Goal: Information Seeking & Learning: Learn about a topic

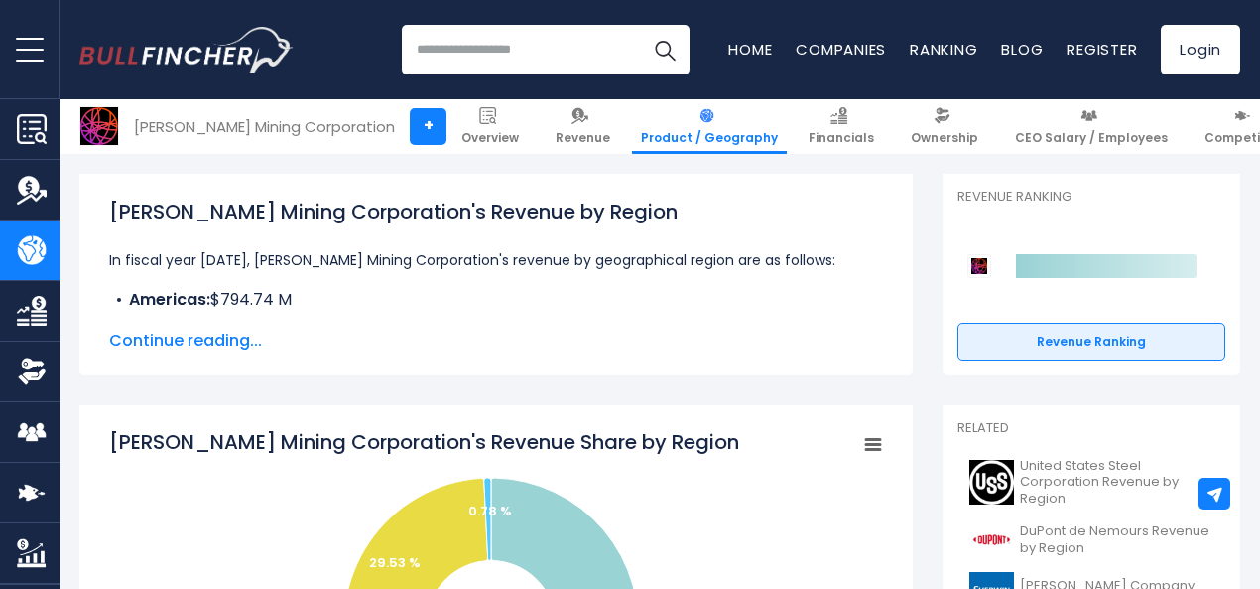
click at [214, 346] on span "Continue reading..." at bounding box center [496, 341] width 774 height 24
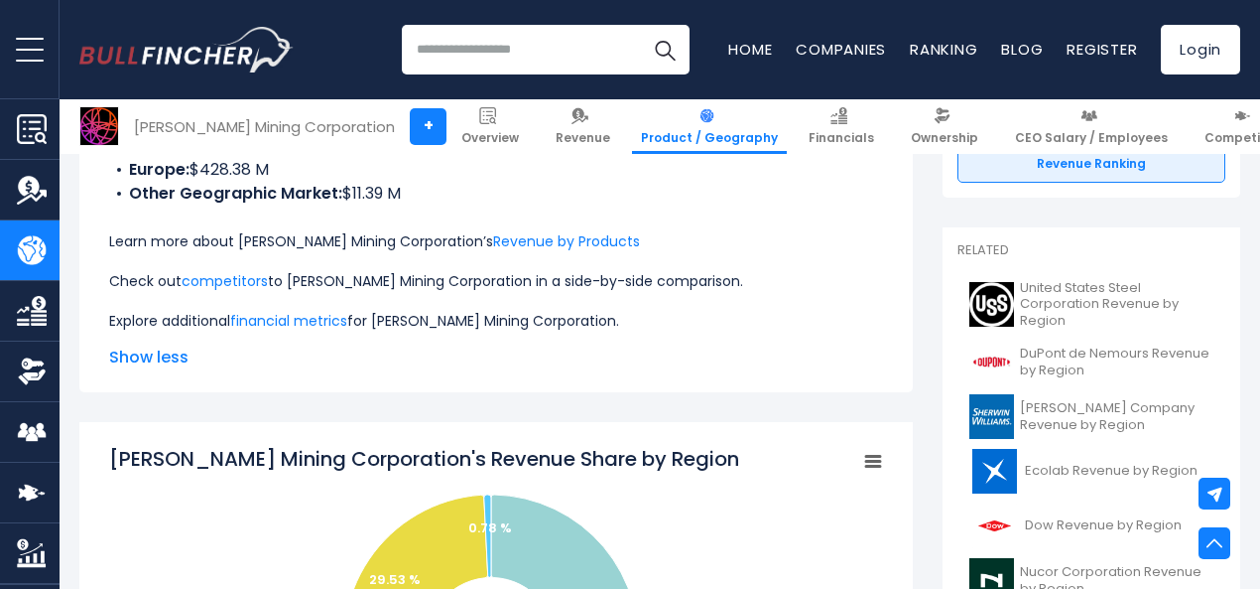
scroll to position [386, 0]
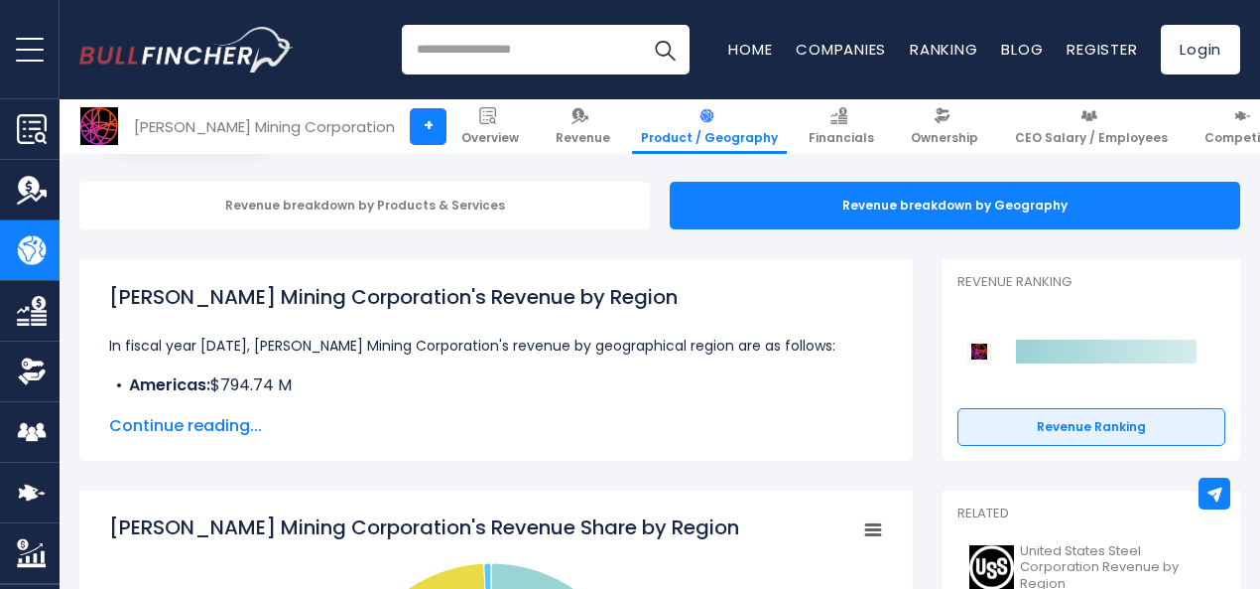
scroll to position [208, 0]
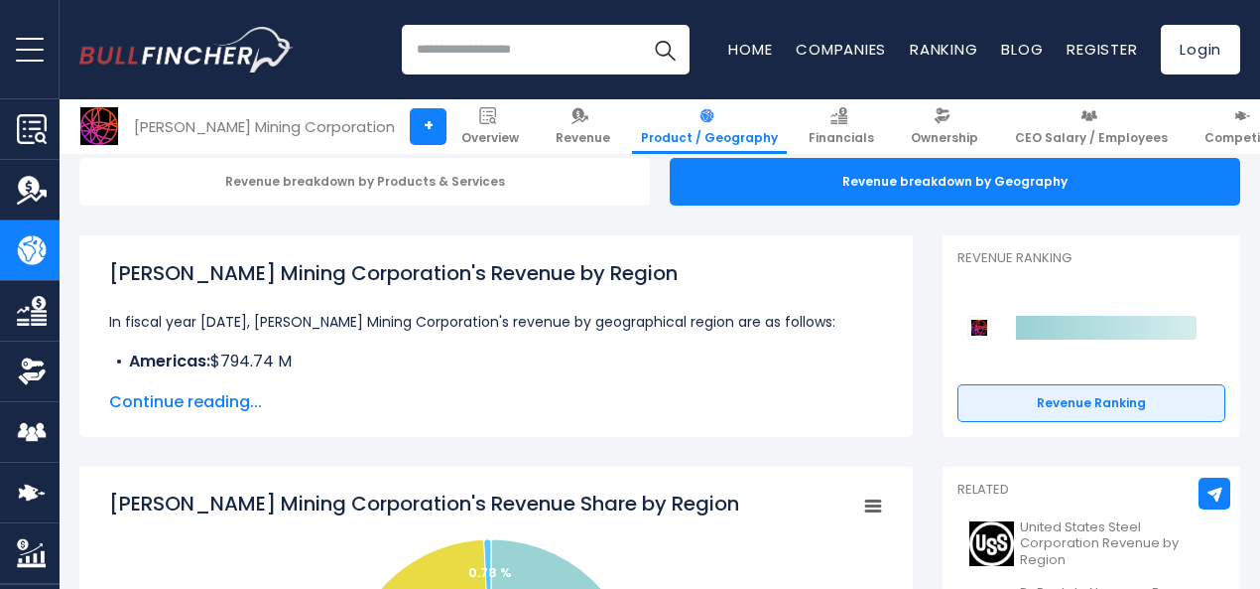
click at [199, 403] on span "Continue reading..." at bounding box center [496, 402] width 774 height 24
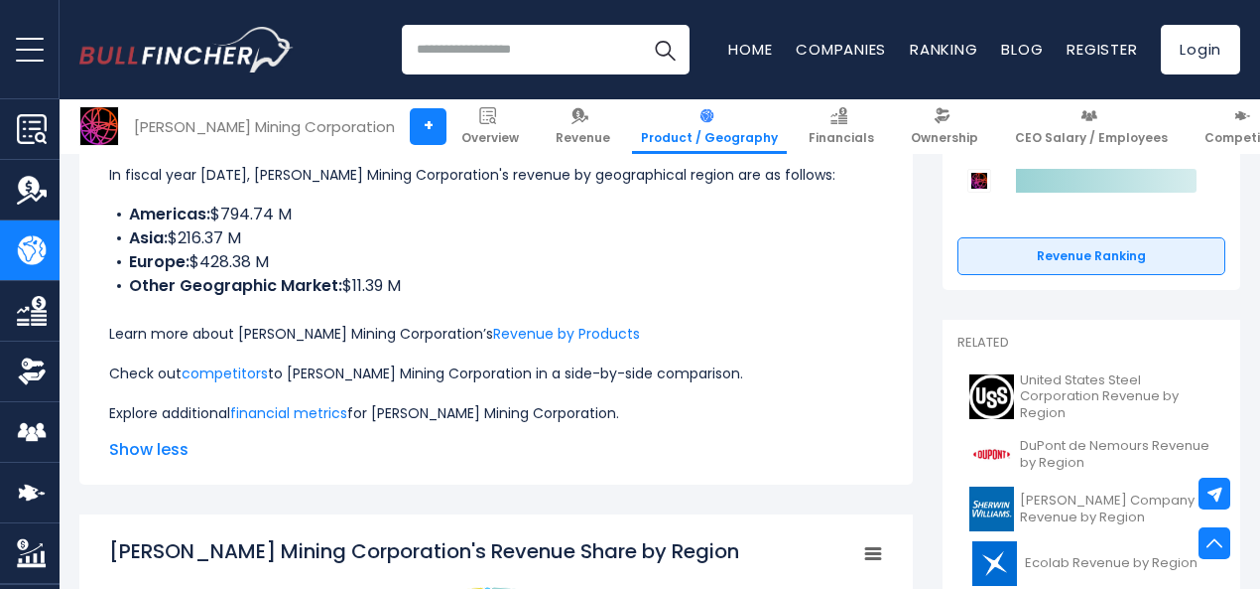
scroll to position [362, 0]
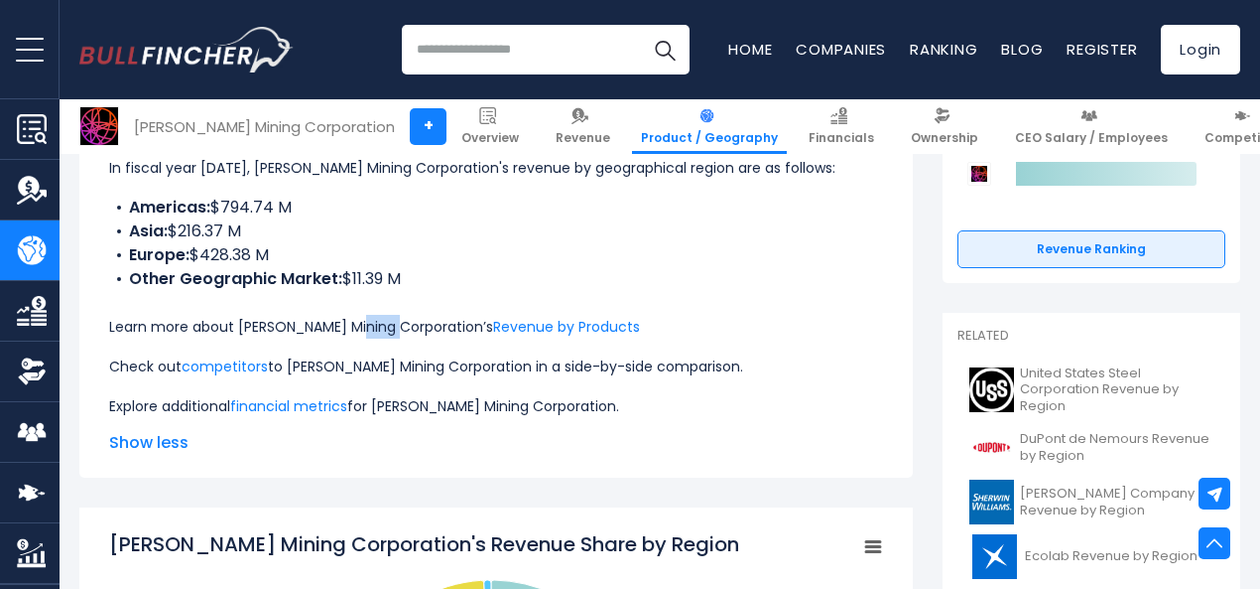
drag, startPoint x: 356, startPoint y: 325, endPoint x: 405, endPoint y: 325, distance: 48.6
click at [405, 325] on p "Learn more about Barrick Mining Corporation’s Revenue by Products" at bounding box center [496, 327] width 774 height 24
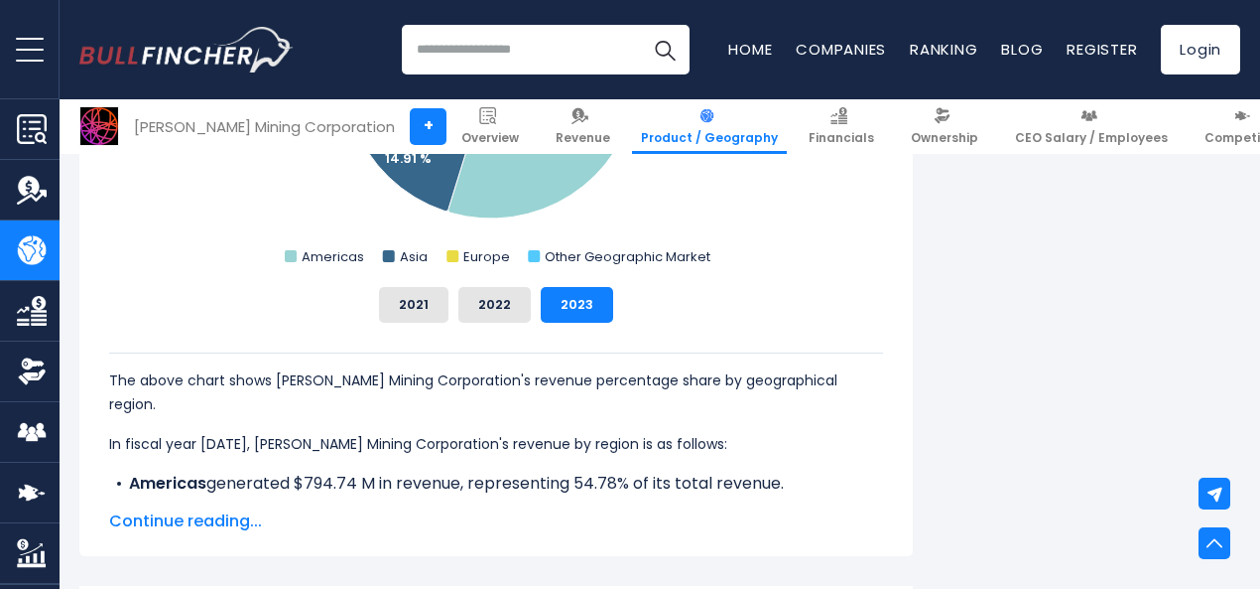
scroll to position [965, 0]
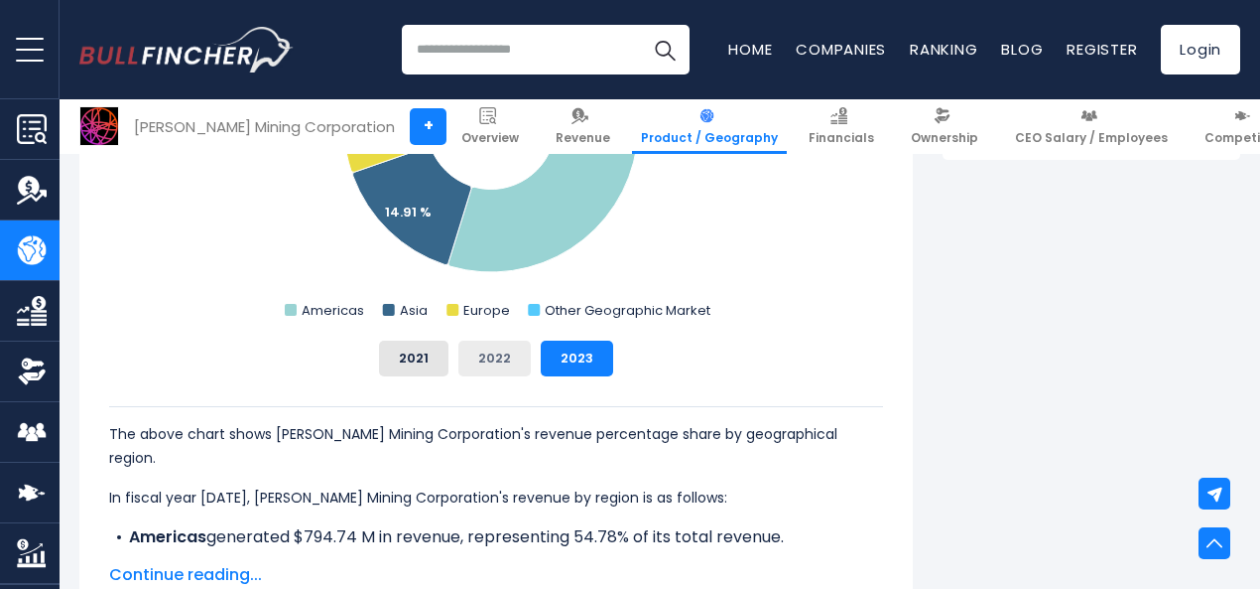
click at [481, 349] on button "2022" at bounding box center [495, 358] width 72 height 36
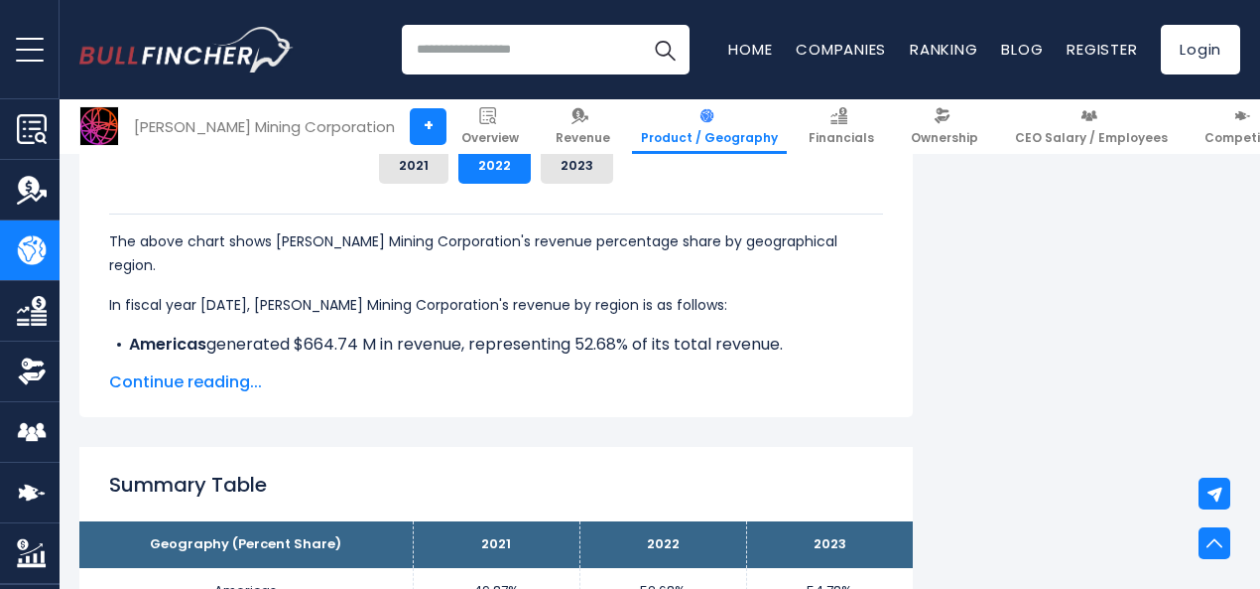
scroll to position [1165, 0]
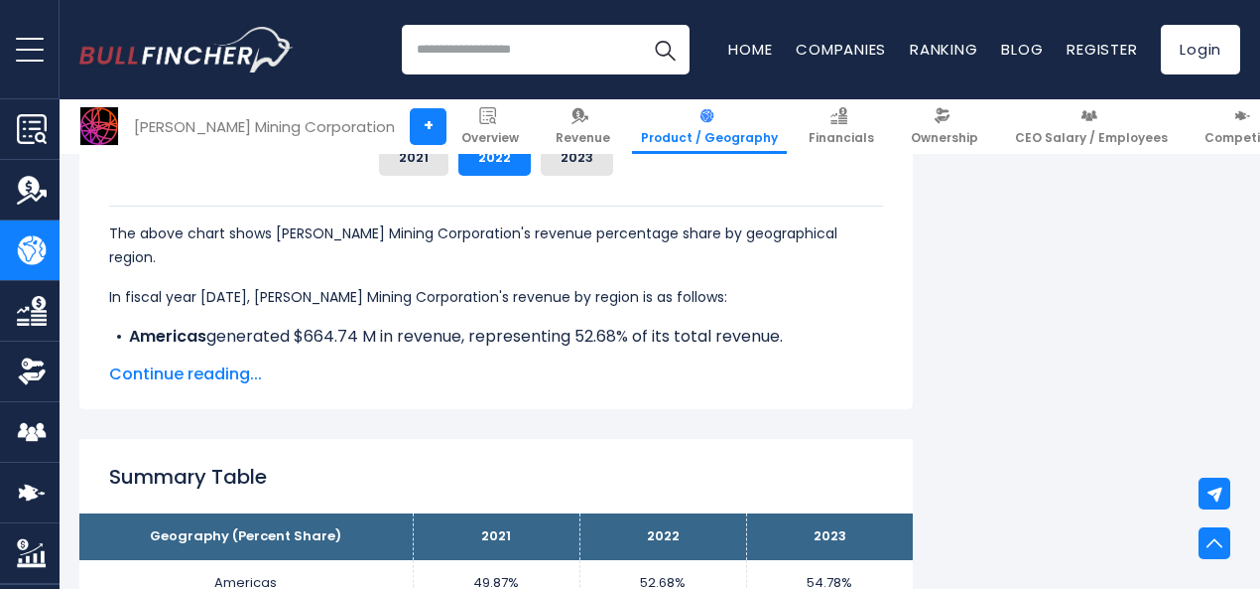
click at [203, 375] on span "Continue reading..." at bounding box center [496, 374] width 774 height 24
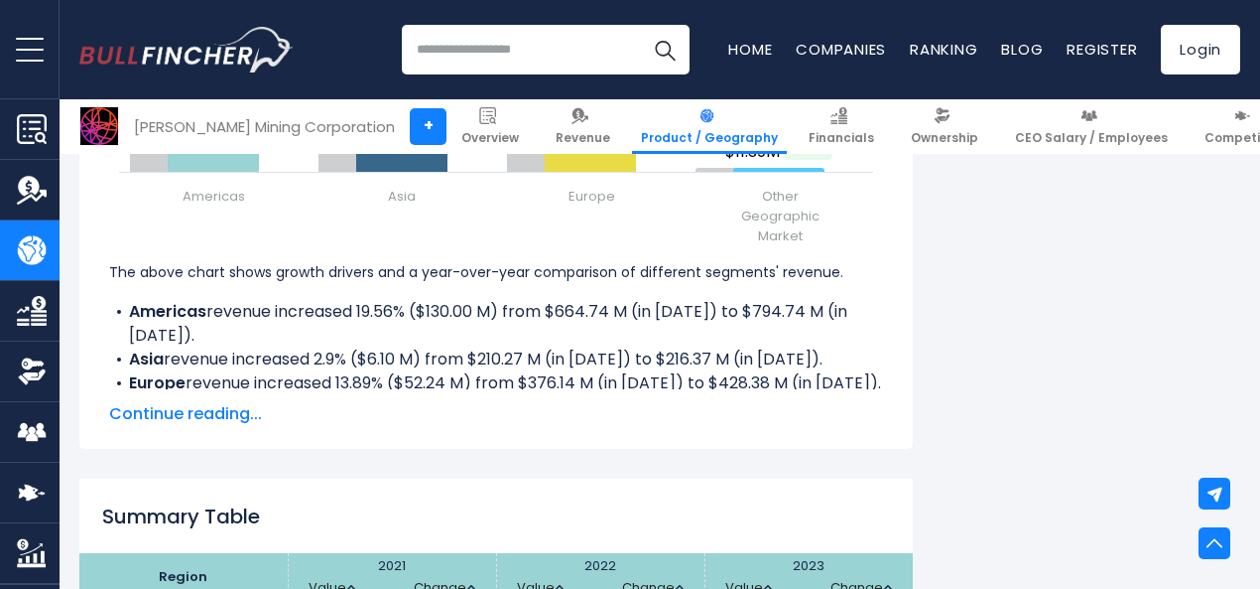
scroll to position [3149, 0]
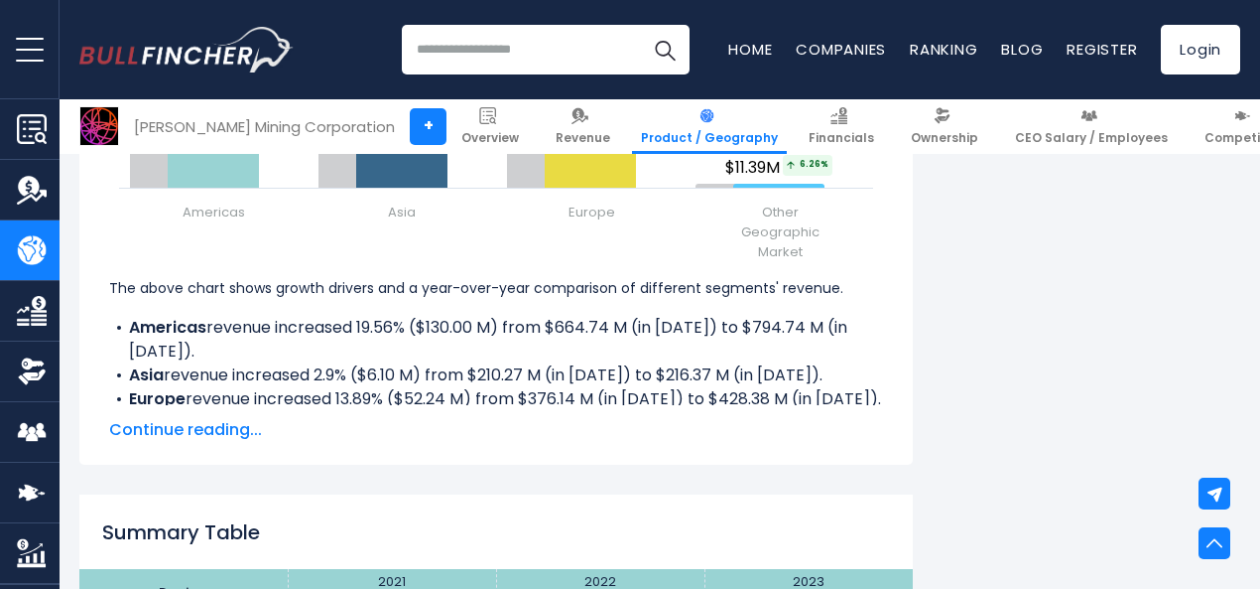
click at [227, 425] on span "Continue reading..." at bounding box center [496, 430] width 774 height 24
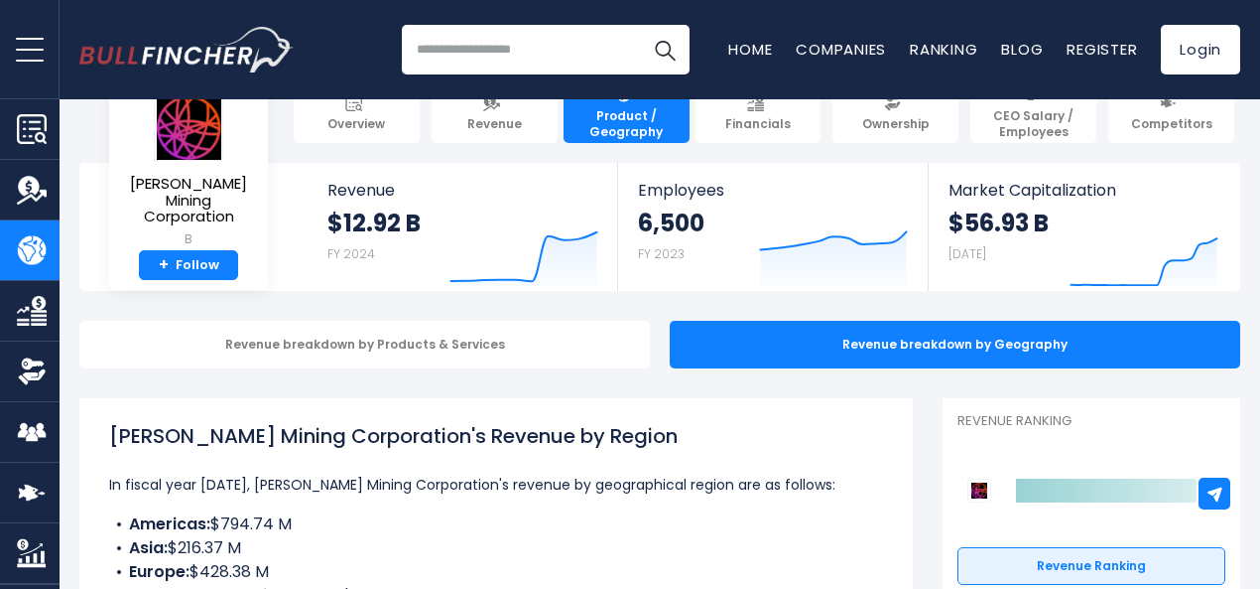
scroll to position [15, 0]
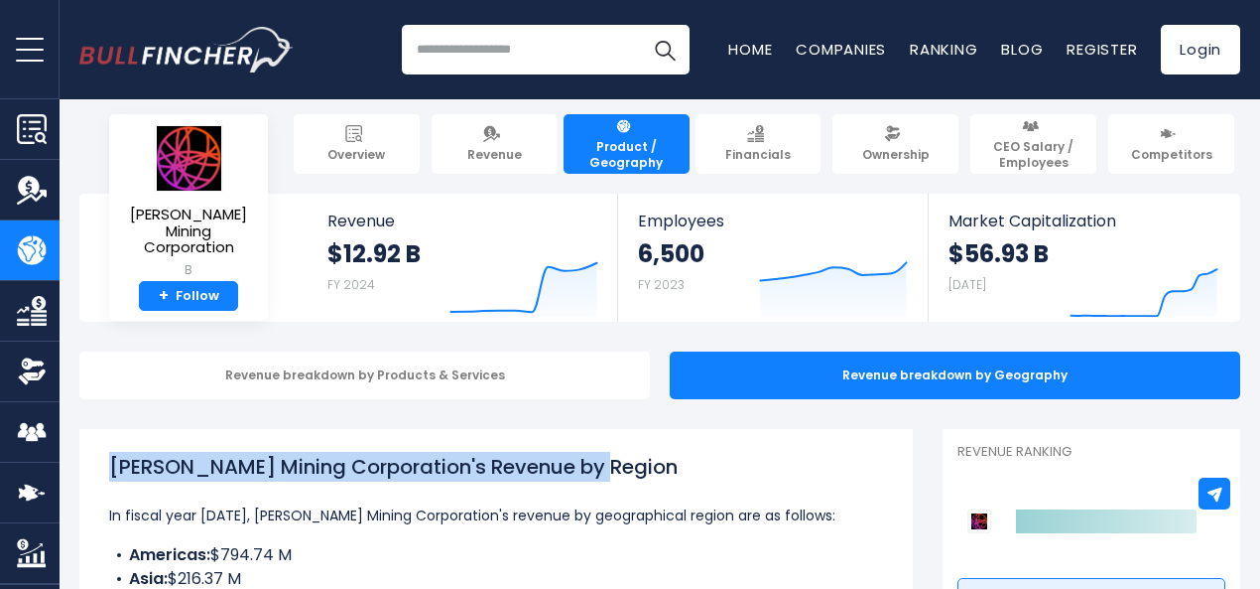
drag, startPoint x: 95, startPoint y: 461, endPoint x: 570, endPoint y: 464, distance: 474.4
click at [570, 464] on h1 "[PERSON_NAME] Mining Corporation's Revenue by Region" at bounding box center [496, 467] width 774 height 30
copy h1 "[PERSON_NAME] Mining Corporation's Revenue by Region"
